Goal: Information Seeking & Learning: Learn about a topic

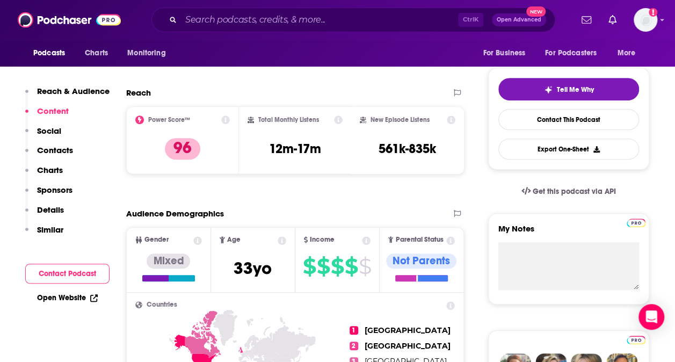
scroll to position [190, 0]
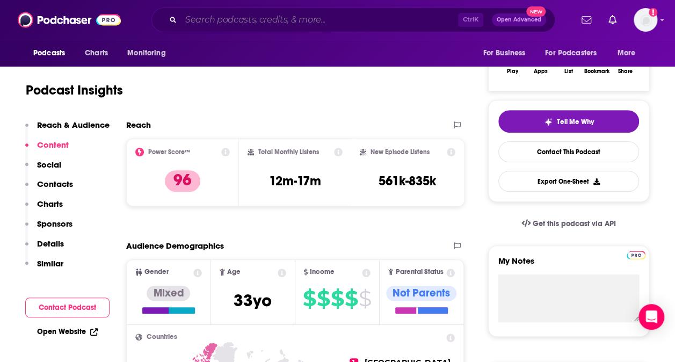
click at [197, 22] on input "Search podcasts, credits, & more..." at bounding box center [319, 19] width 277 height 17
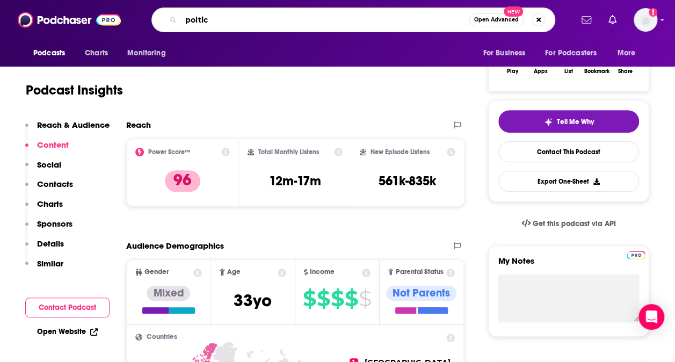
type input "poltics"
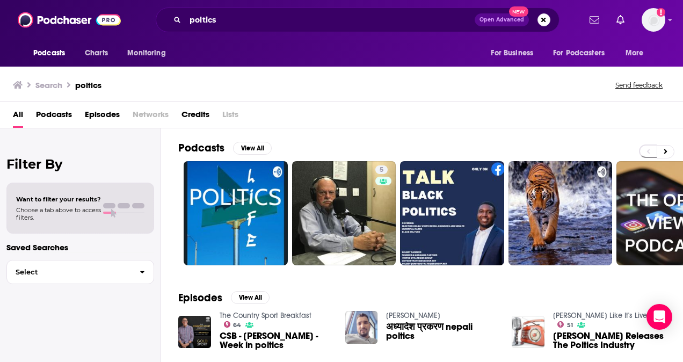
click at [42, 53] on span "Podcasts" at bounding box center [49, 53] width 32 height 15
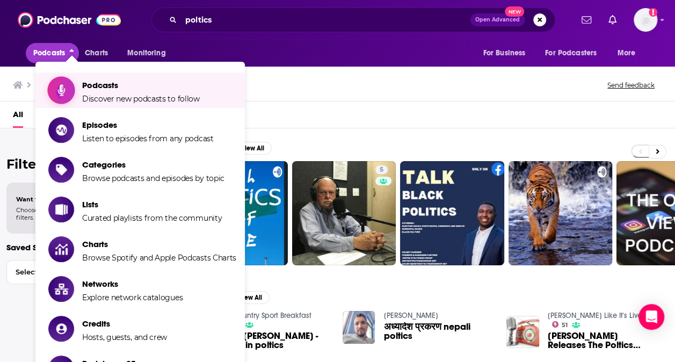
click at [117, 97] on span "Discover new podcasts to follow" at bounding box center [141, 99] width 118 height 10
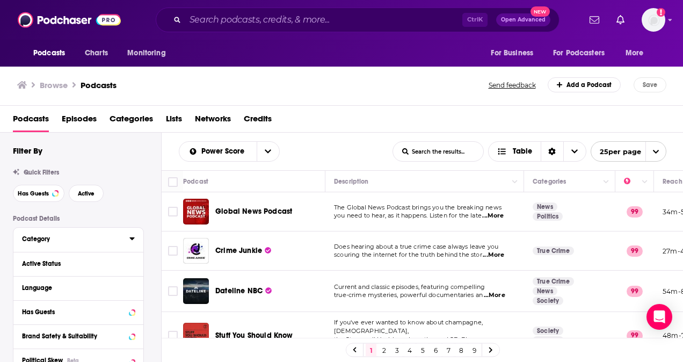
scroll to position [37, 0]
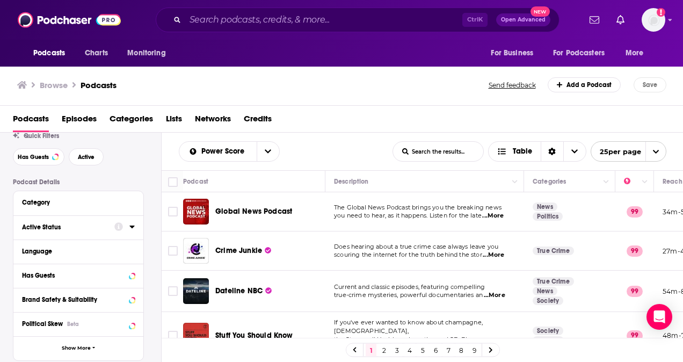
click at [60, 228] on div "Active Status" at bounding box center [64, 227] width 85 height 8
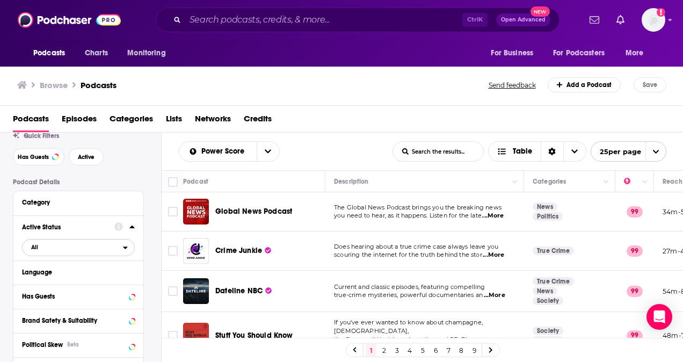
click at [59, 251] on span "All" at bounding box center [73, 247] width 100 height 14
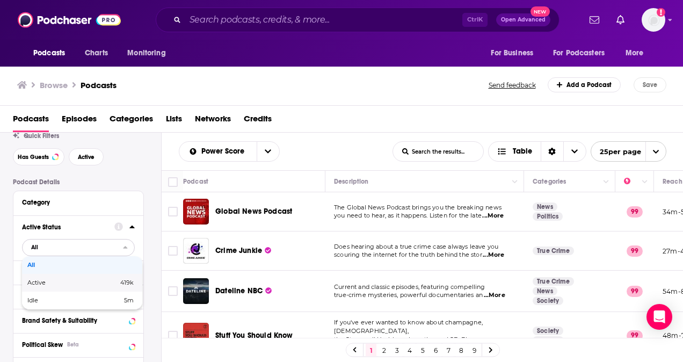
click at [58, 284] on span "Active" at bounding box center [54, 283] width 54 height 6
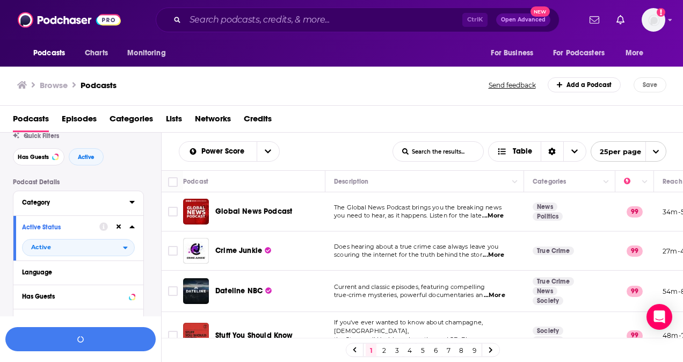
click at [63, 208] on button "Category" at bounding box center [75, 201] width 107 height 13
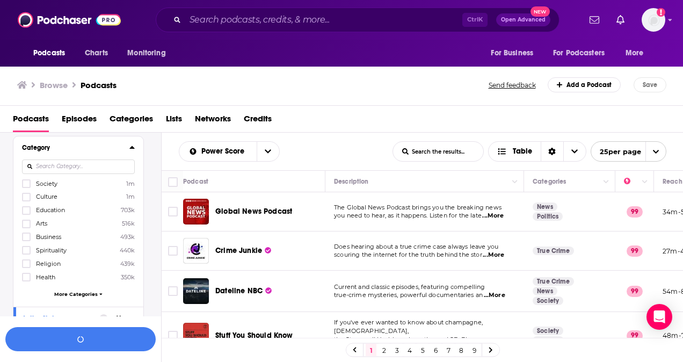
scroll to position [92, 0]
click at [44, 183] on span "Society" at bounding box center [46, 183] width 21 height 8
click at [26, 186] on input "multiSelectOption-society-0" at bounding box center [26, 186] width 0 height 0
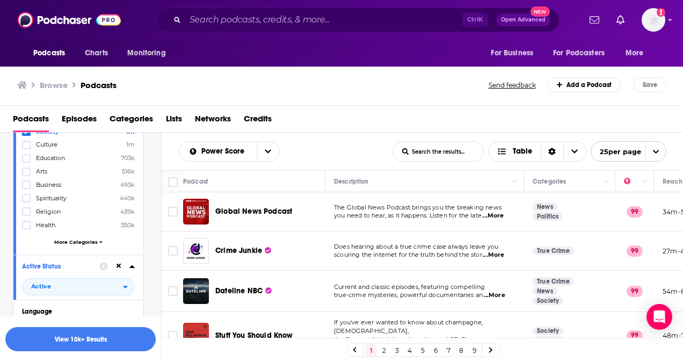
scroll to position [145, 0]
click at [64, 237] on span "More Categories" at bounding box center [75, 240] width 43 height 6
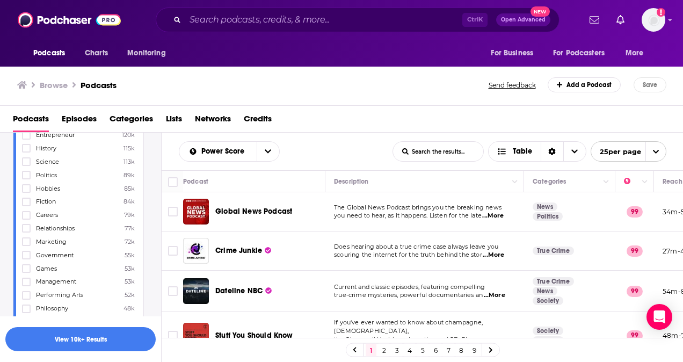
scroll to position [436, 0]
click at [25, 249] on icon at bounding box center [26, 252] width 6 height 6
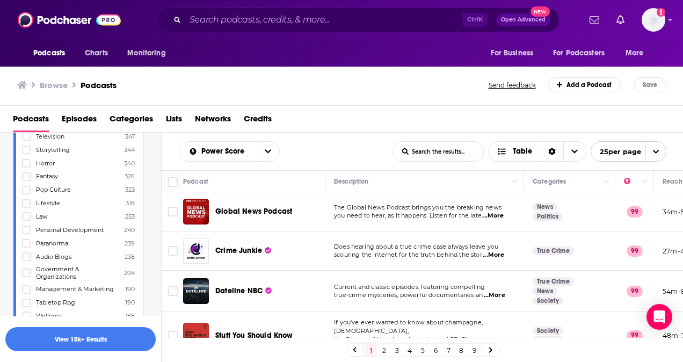
scroll to position [1821, 0]
click at [26, 268] on icon at bounding box center [26, 271] width 6 height 6
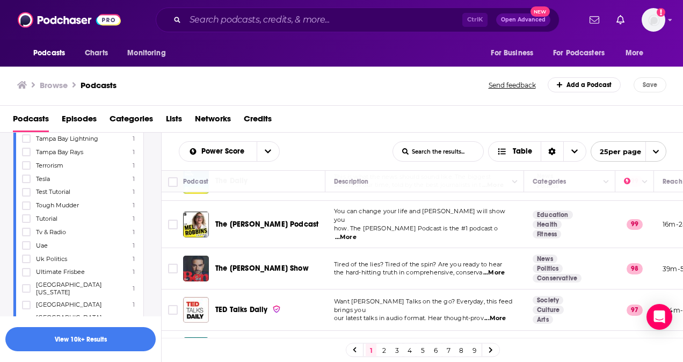
scroll to position [13224, 0]
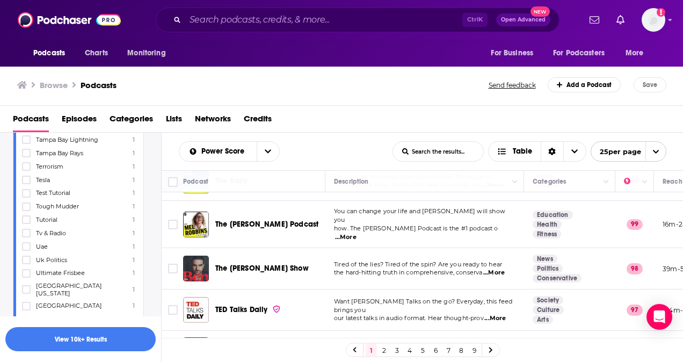
click at [106, 343] on button "View 10k+ Results" at bounding box center [80, 339] width 150 height 24
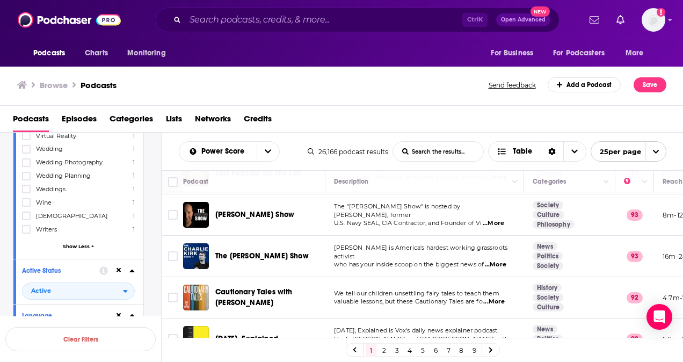
scroll to position [505, 0]
click at [497, 298] on span "...More" at bounding box center [493, 302] width 21 height 9
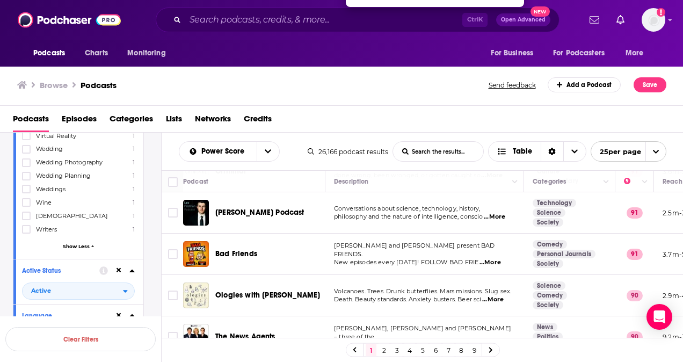
scroll to position [890, 0]
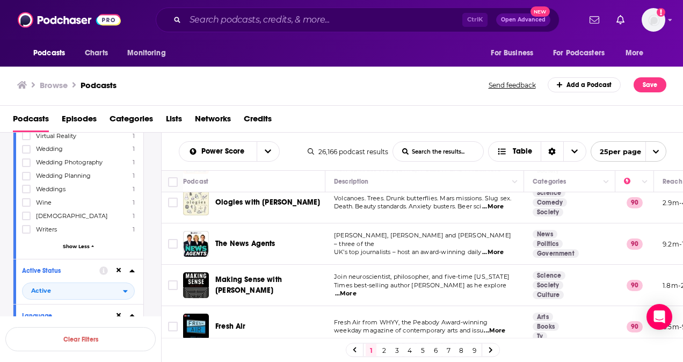
click at [496, 248] on span "...More" at bounding box center [492, 252] width 21 height 9
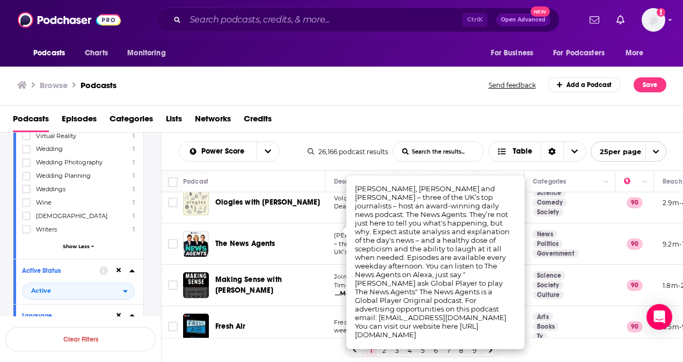
click at [385, 352] on link "2" at bounding box center [384, 350] width 11 height 13
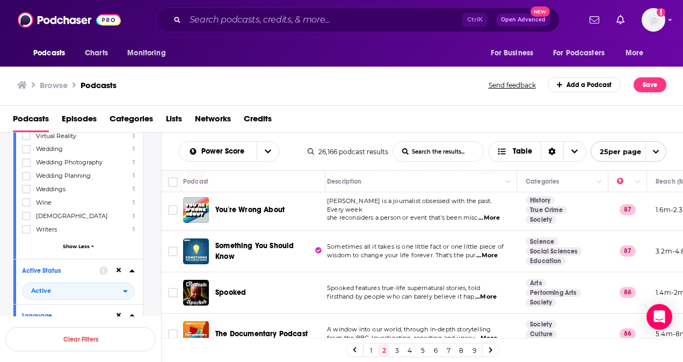
scroll to position [905, 7]
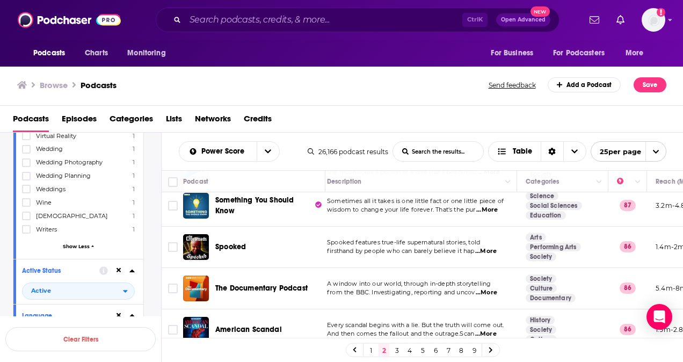
click at [402, 351] on div "1 2 3 4 5 6 7 8 9" at bounding box center [423, 350] width 154 height 14
click at [397, 352] on link "3" at bounding box center [396, 350] width 11 height 13
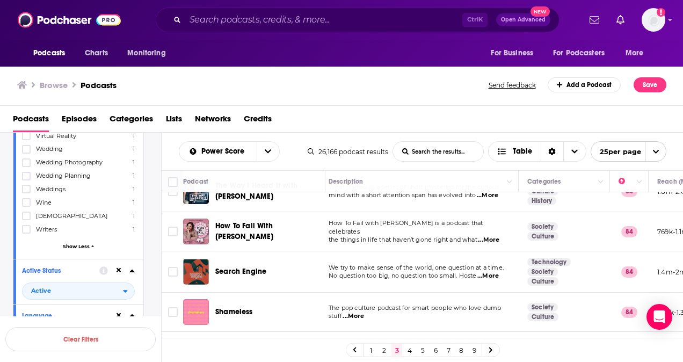
scroll to position [886, 5]
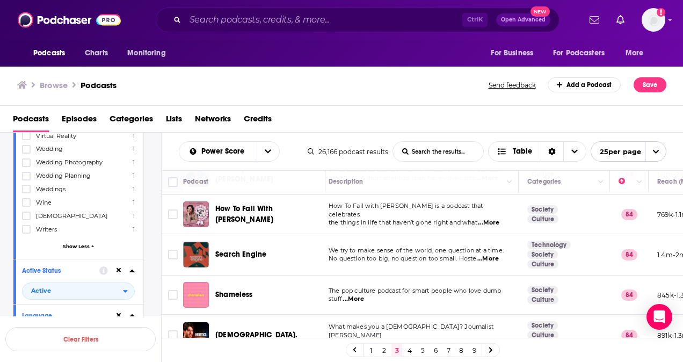
click at [410, 351] on link "4" at bounding box center [409, 350] width 11 height 13
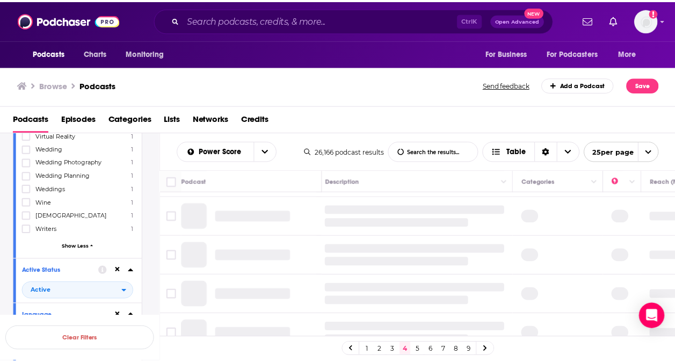
scroll to position [0, 5]
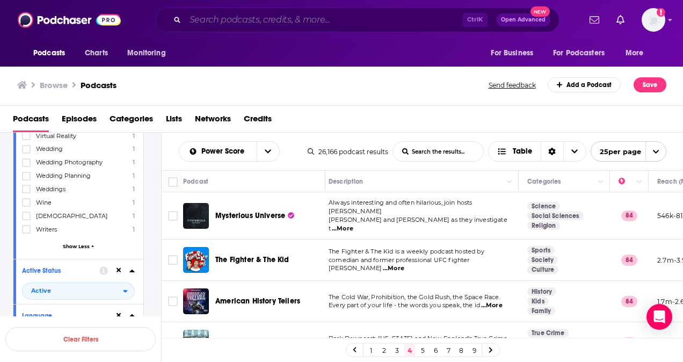
click at [226, 25] on input "Search podcasts, credits, & more..." at bounding box center [323, 19] width 277 height 17
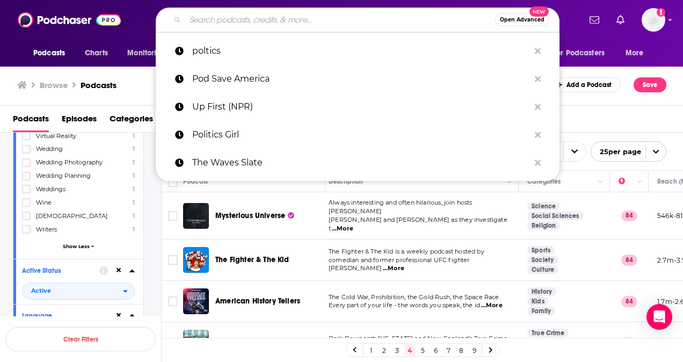
paste input "Red Wine & Blue"
type input "Red Wine & Blue"
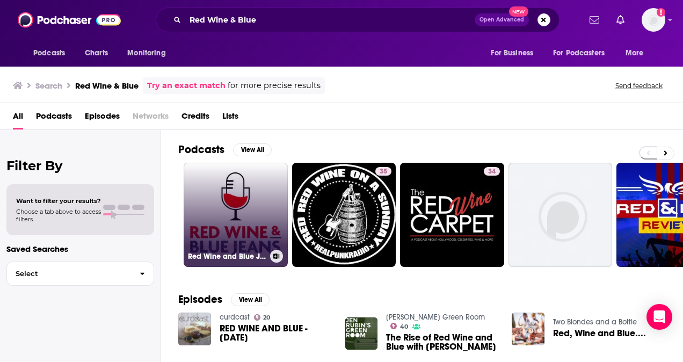
click at [251, 221] on link "Red Wine and Blue Jeans" at bounding box center [236, 215] width 104 height 104
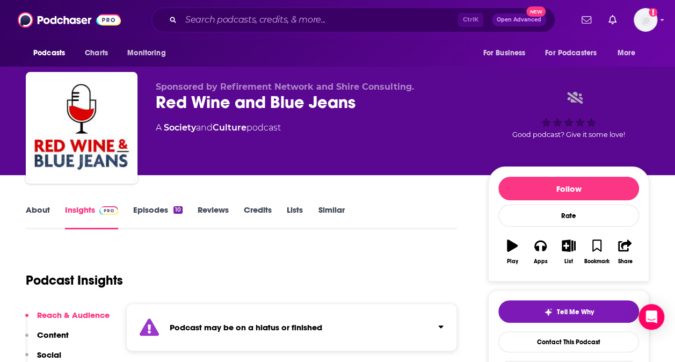
scroll to position [192, 0]
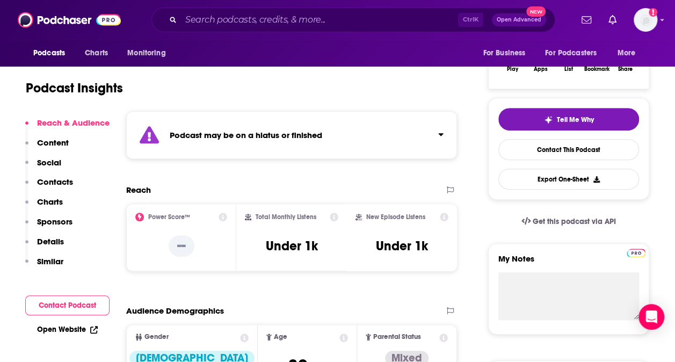
click at [345, 148] on div "Podcast may be on a hiatus or finished" at bounding box center [291, 135] width 331 height 48
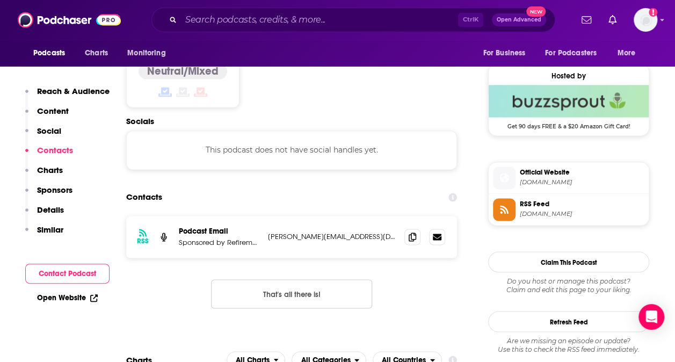
scroll to position [920, 0]
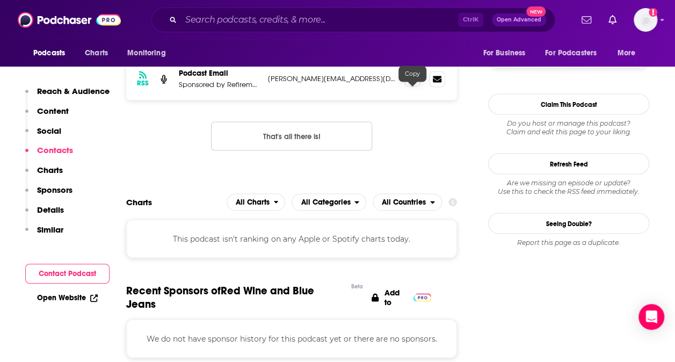
click at [412, 83] on icon at bounding box center [413, 78] width 8 height 9
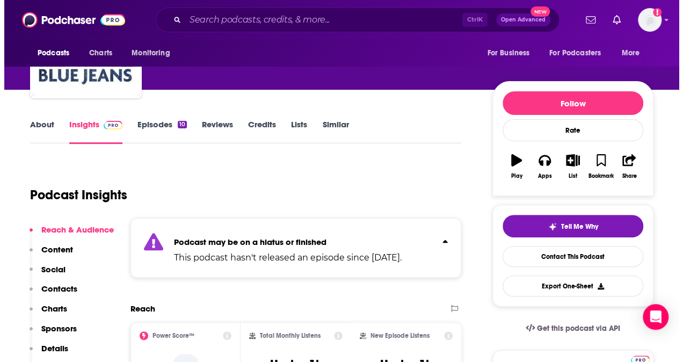
scroll to position [0, 0]
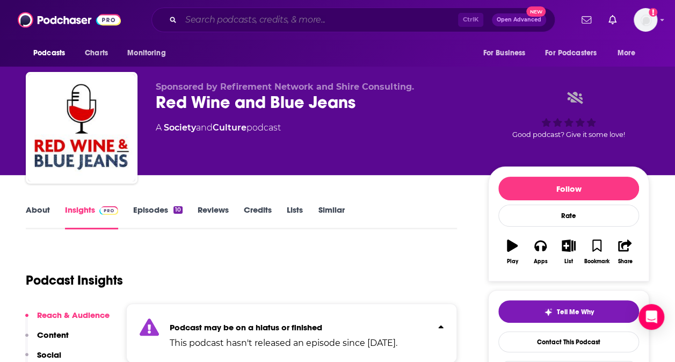
click at [209, 18] on input "Search podcasts, credits, & more..." at bounding box center [319, 19] width 277 height 17
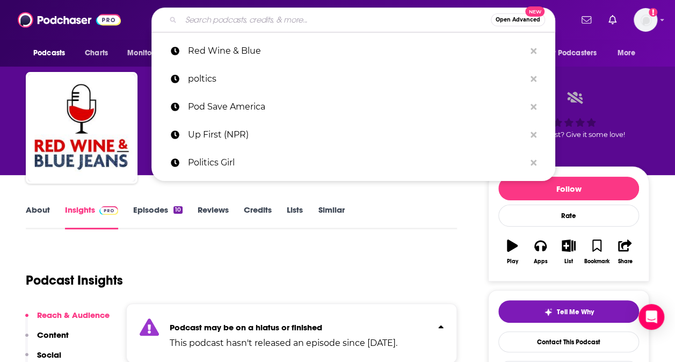
paste input "[PERSON_NAME][GEOGRAPHIC_DATA]: Sorry Not Sorry"
type input "[PERSON_NAME][GEOGRAPHIC_DATA]: Sorry Not Sorry"
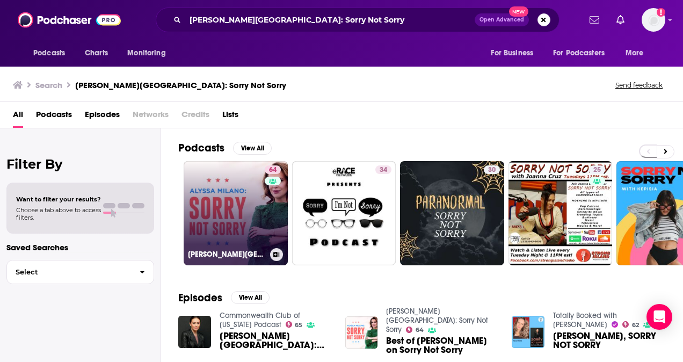
click at [257, 236] on link "64 [PERSON_NAME][GEOGRAPHIC_DATA]: Sorry Not Sorry" at bounding box center [236, 213] width 104 height 104
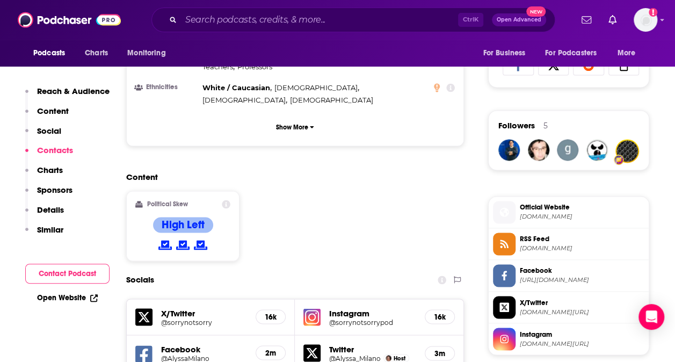
scroll to position [898, 0]
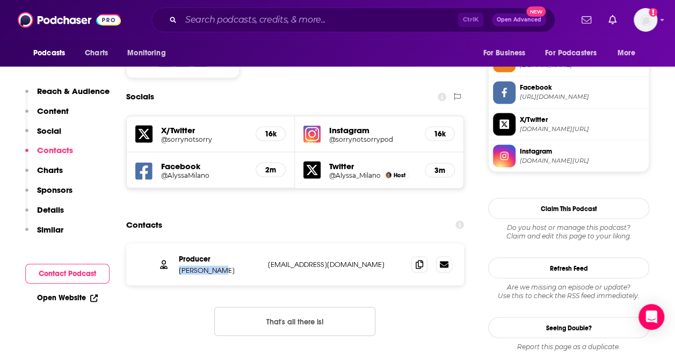
drag, startPoint x: 230, startPoint y: 218, endPoint x: 180, endPoint y: 217, distance: 50.0
click at [180, 265] on p "[PERSON_NAME]" at bounding box center [219, 269] width 81 height 9
copy p "[PERSON_NAME]"
click at [422, 259] on icon at bounding box center [420, 263] width 8 height 9
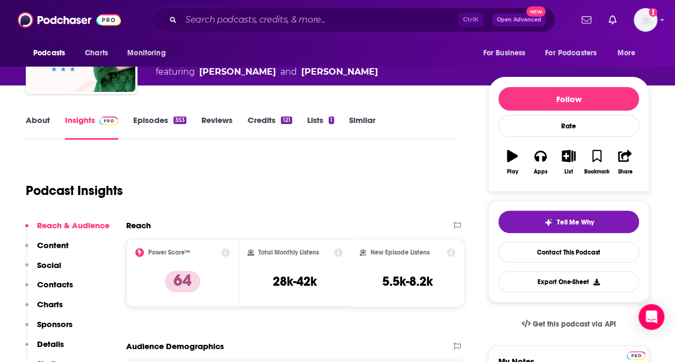
scroll to position [69, 0]
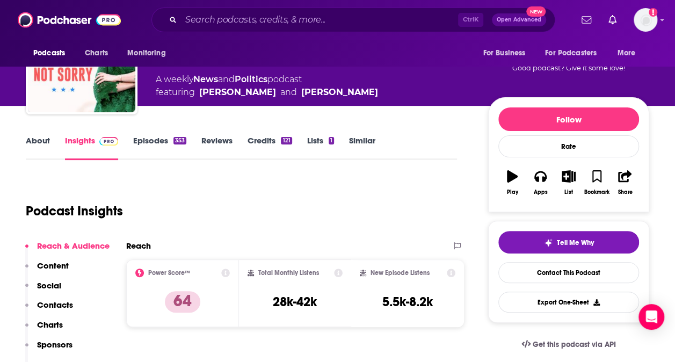
click at [42, 139] on link "About" at bounding box center [38, 147] width 24 height 25
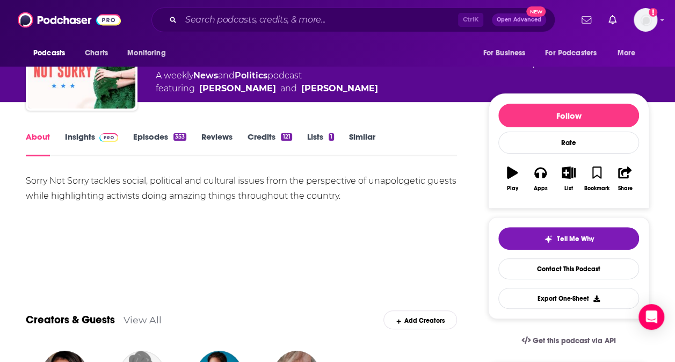
scroll to position [103, 0]
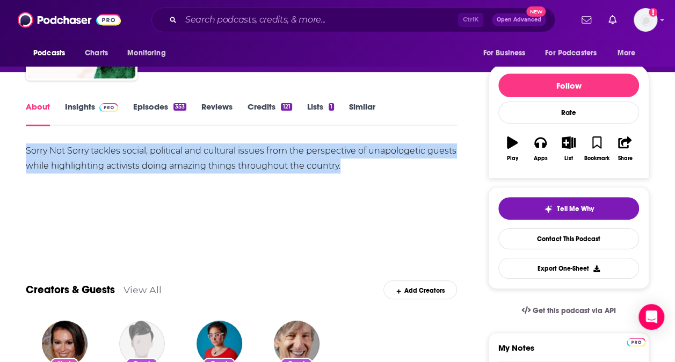
drag, startPoint x: 26, startPoint y: 147, endPoint x: 401, endPoint y: 167, distance: 375.4
click at [401, 167] on div "Sorry Not Sorry tackles social, political and cultural issues from the perspect…" at bounding box center [241, 158] width 431 height 30
copy div "Sorry Not Sorry tackles social, political and cultural issues from the perspect…"
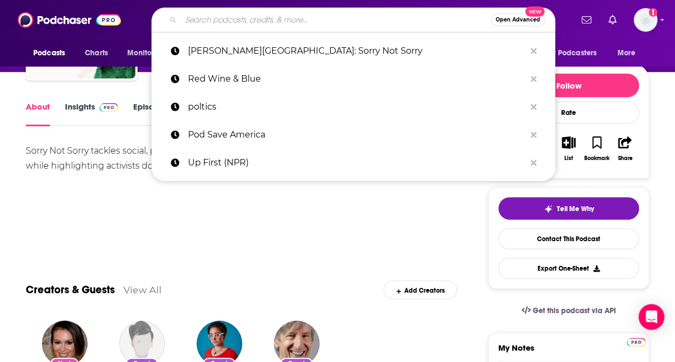
click at [212, 16] on input "Search podcasts, credits, & more..." at bounding box center [336, 19] width 310 height 17
paste input "The Amendment"
type input "The Amendment"
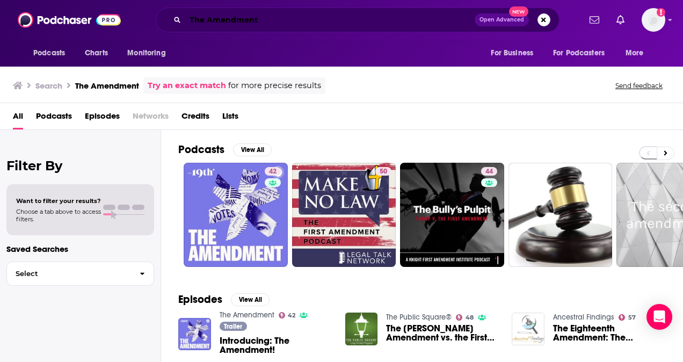
click at [267, 21] on input "The Amendment" at bounding box center [329, 19] width 289 height 17
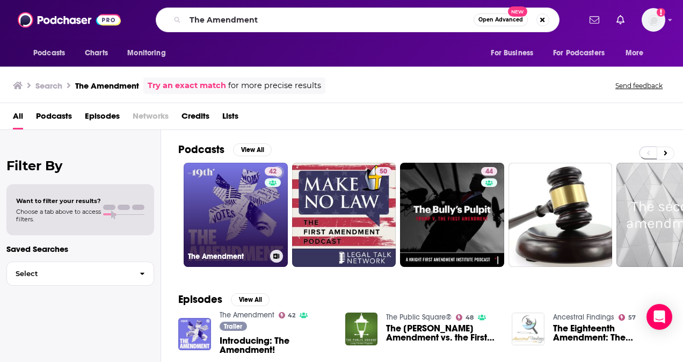
click at [230, 211] on link "42 The Amendment" at bounding box center [236, 215] width 104 height 104
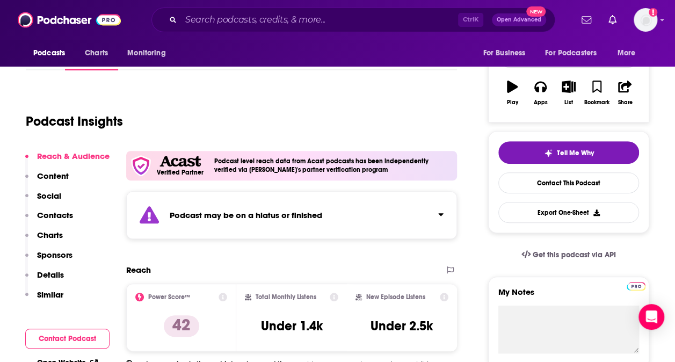
scroll to position [164, 0]
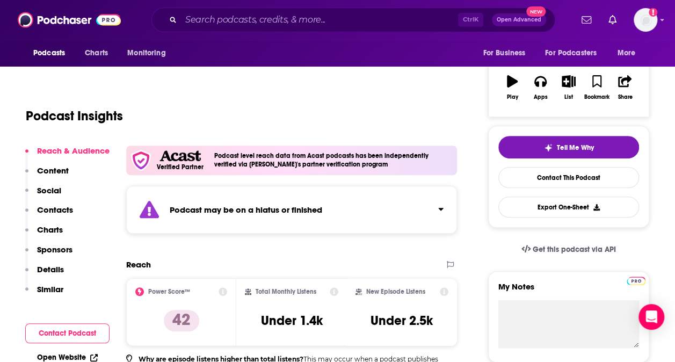
click at [253, 210] on strong "Podcast may be on a hiatus or finished" at bounding box center [246, 210] width 153 height 10
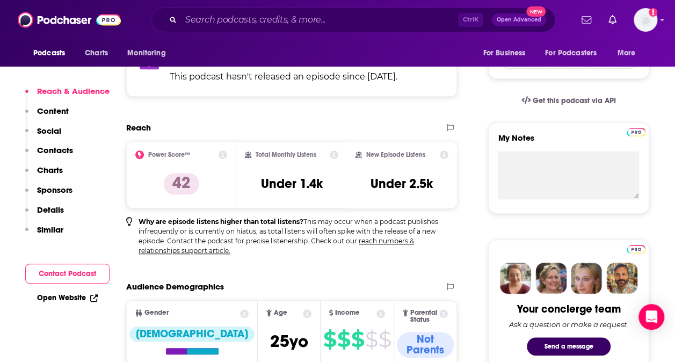
scroll to position [308, 0]
